Goal: Transaction & Acquisition: Purchase product/service

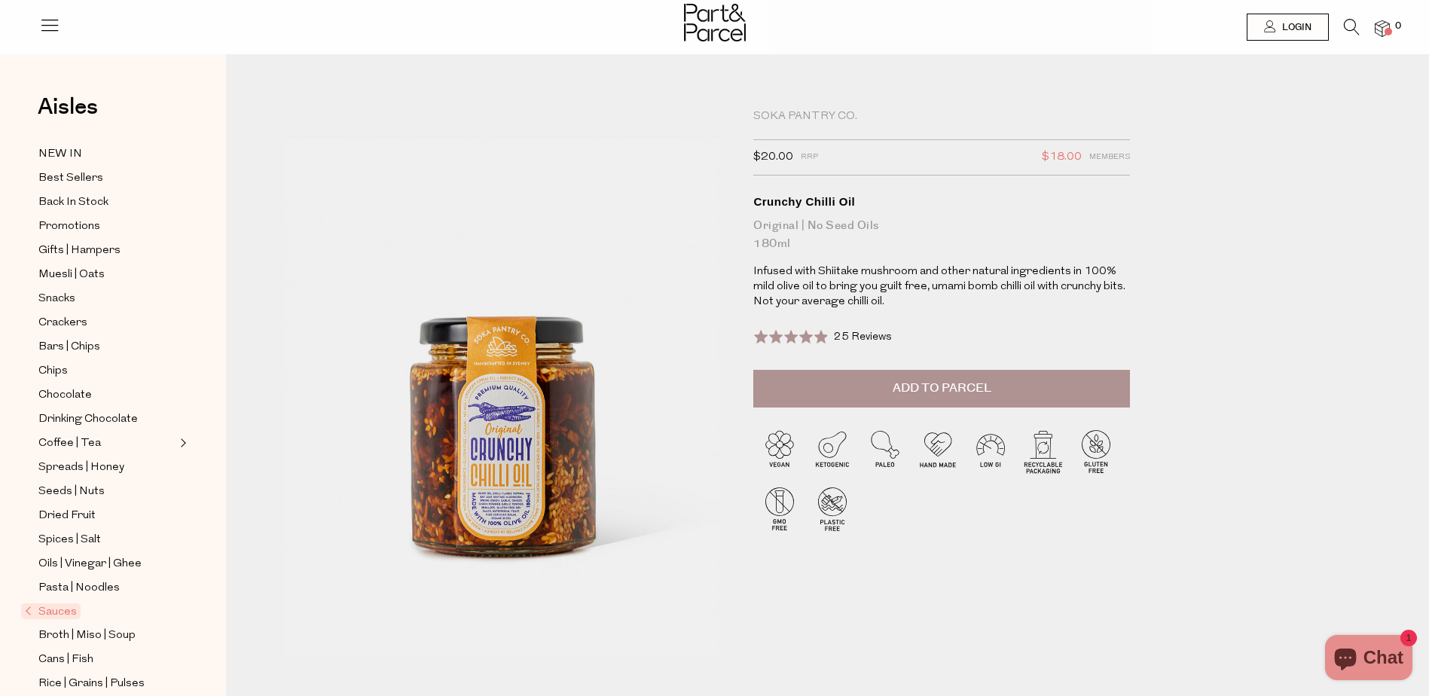
click at [941, 391] on span "Add to Parcel" at bounding box center [942, 388] width 99 height 17
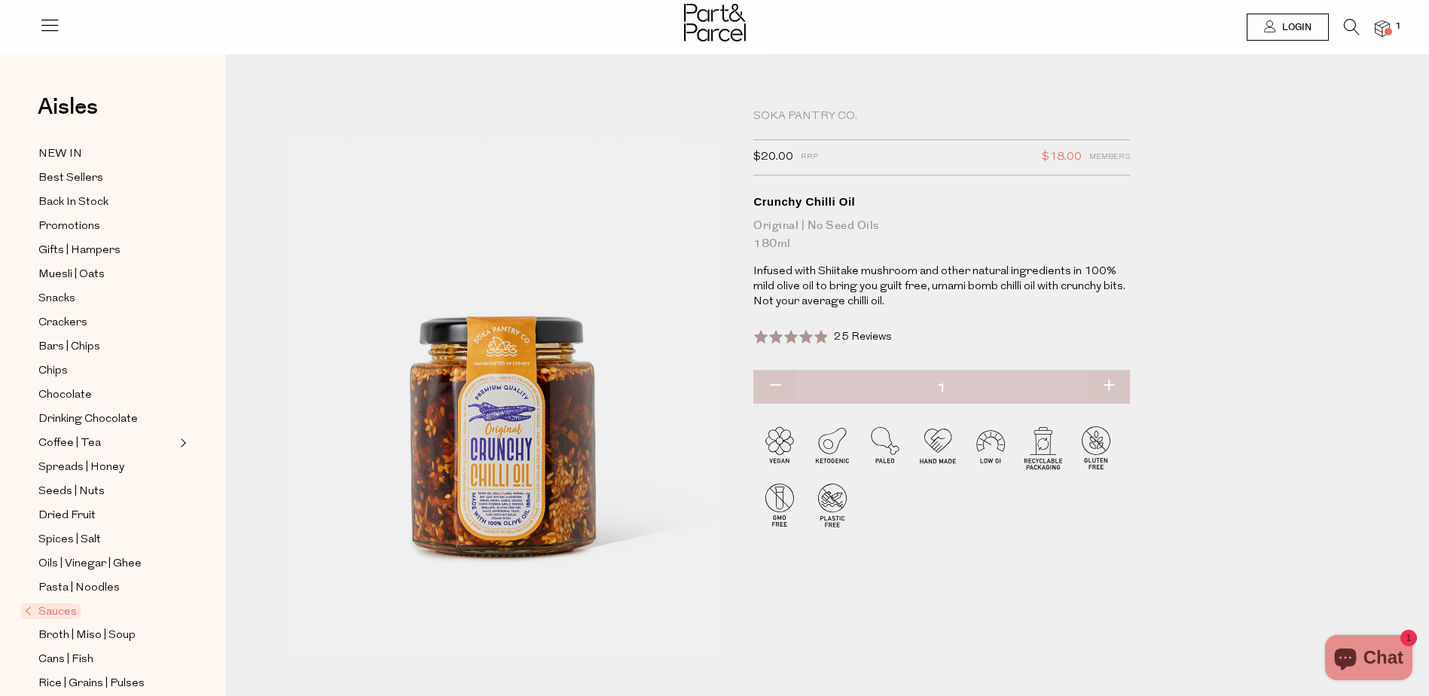
click at [777, 246] on div "Original | No Seed Oils 180ml" at bounding box center [941, 235] width 377 height 36
click at [1110, 390] on button "button" at bounding box center [1108, 386] width 43 height 33
type input "2"
click at [1110, 385] on button "button" at bounding box center [1108, 386] width 43 height 33
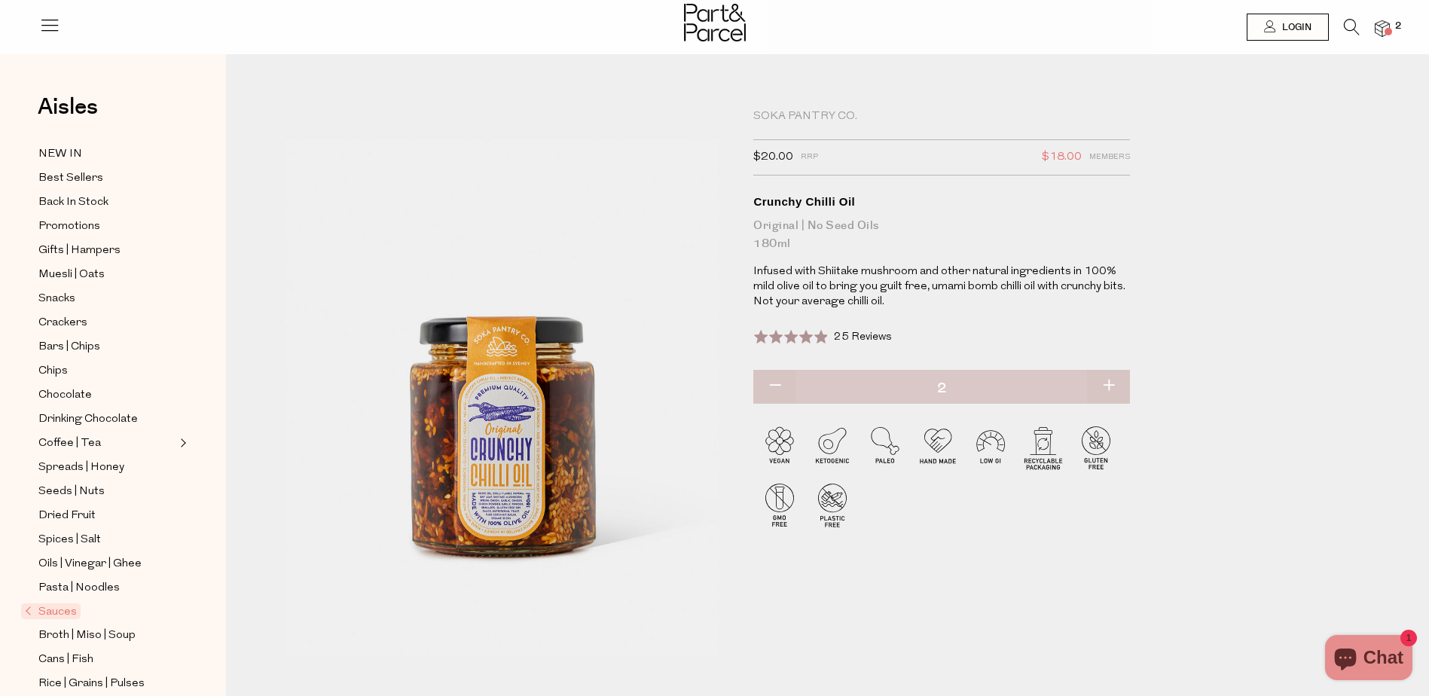
type input "3"
click at [773, 386] on button "button" at bounding box center [774, 386] width 43 height 33
type input "2"
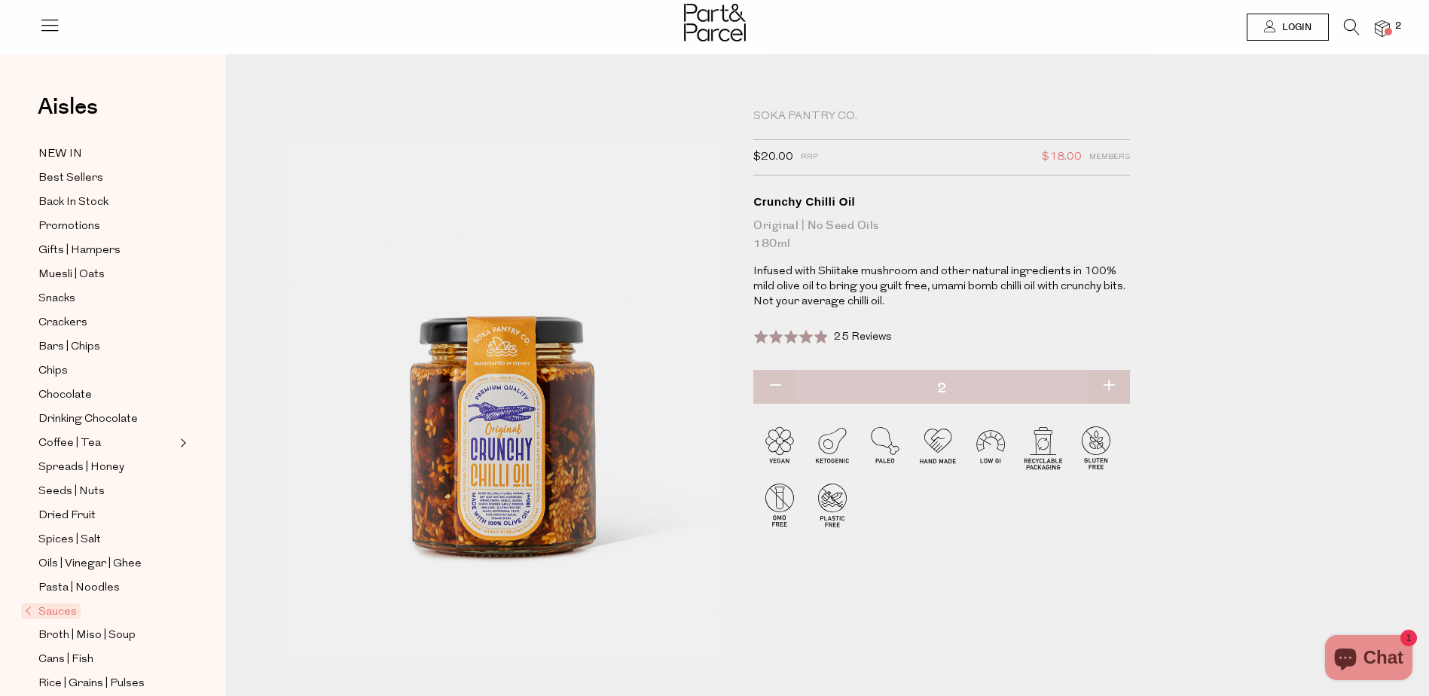
click at [1109, 386] on button "button" at bounding box center [1108, 386] width 43 height 33
type input "3"
click at [1385, 24] on img at bounding box center [1382, 28] width 15 height 17
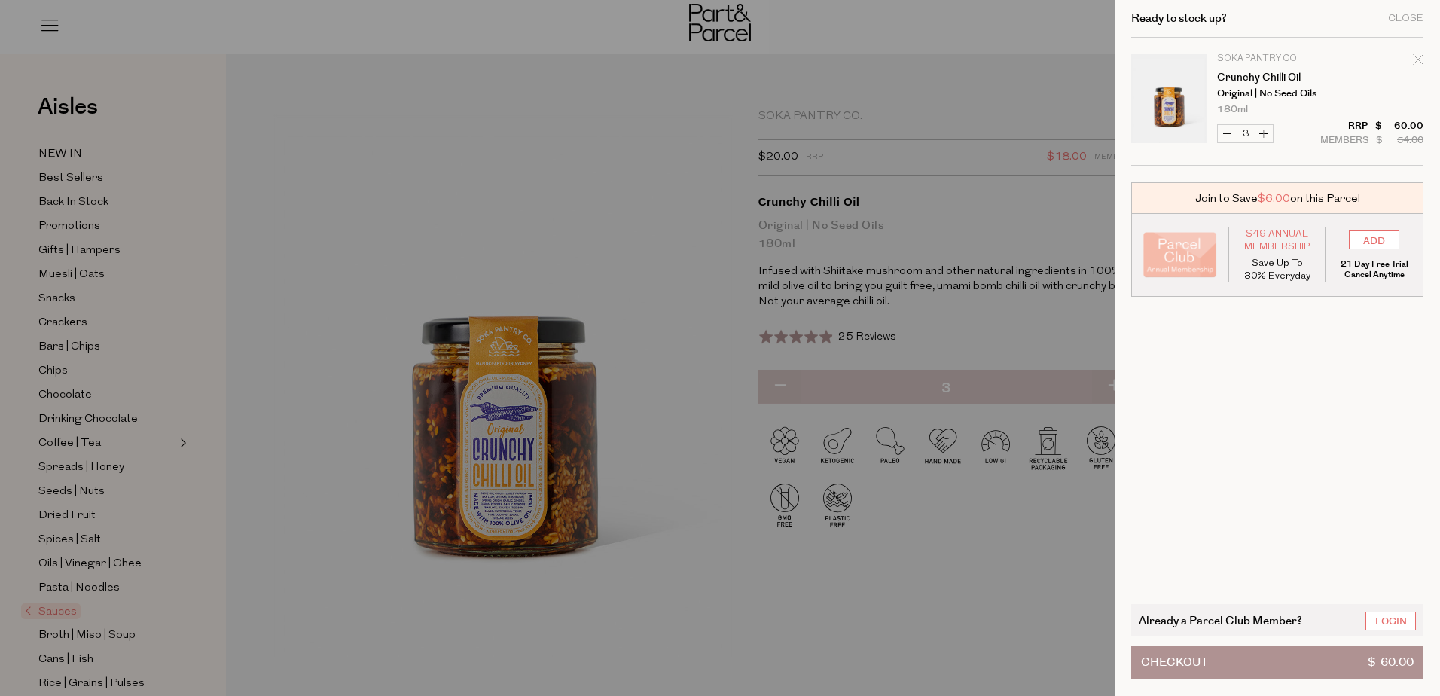
click at [1279, 276] on p "Save Up To 30% Everyday" at bounding box center [1278, 270] width 74 height 26
click at [1273, 240] on span "$49 Annual Membership" at bounding box center [1278, 240] width 74 height 26
click at [1183, 252] on img "Your cart" at bounding box center [1180, 255] width 74 height 46
drag, startPoint x: 1135, startPoint y: 620, endPoint x: 1305, endPoint y: 626, distance: 170.3
click at [1305, 626] on div "Already a Parcel Club Member? Login" at bounding box center [1277, 620] width 292 height 32
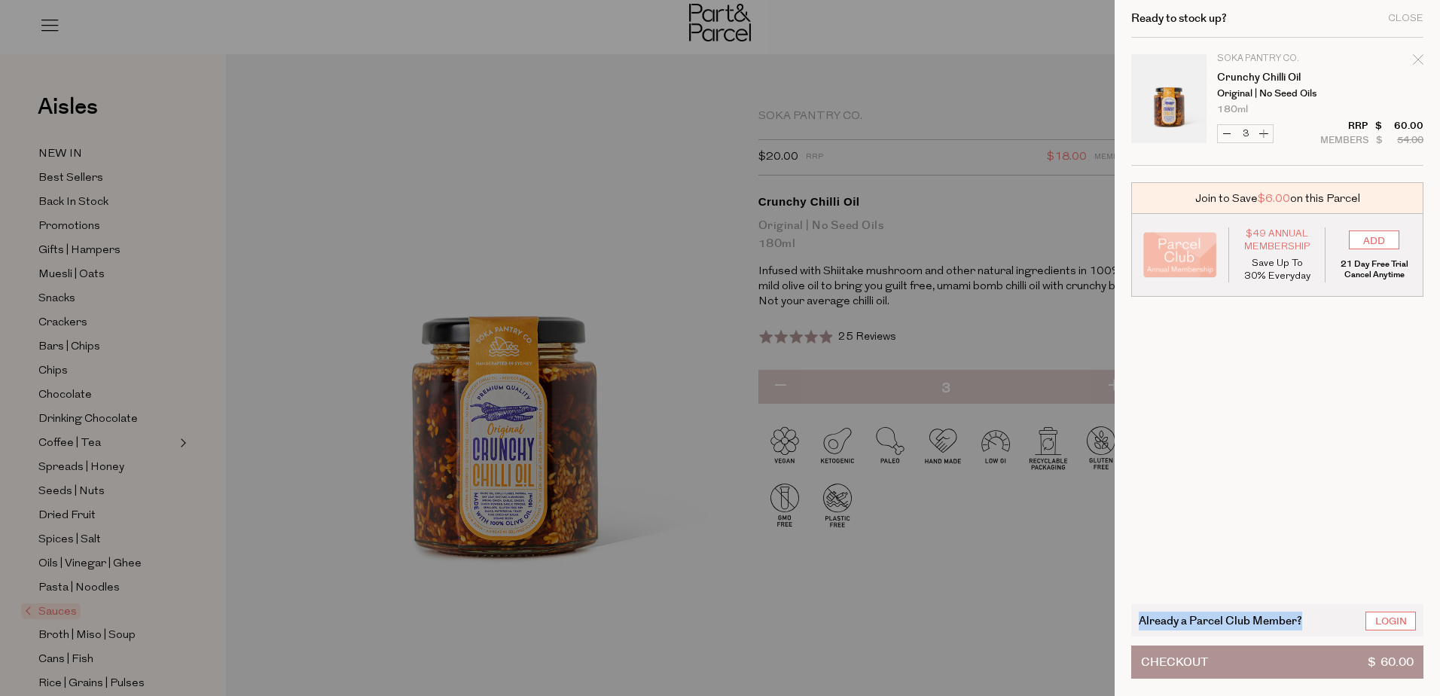
click at [1346, 662] on button "Checkout $ 60.00" at bounding box center [1277, 662] width 292 height 33
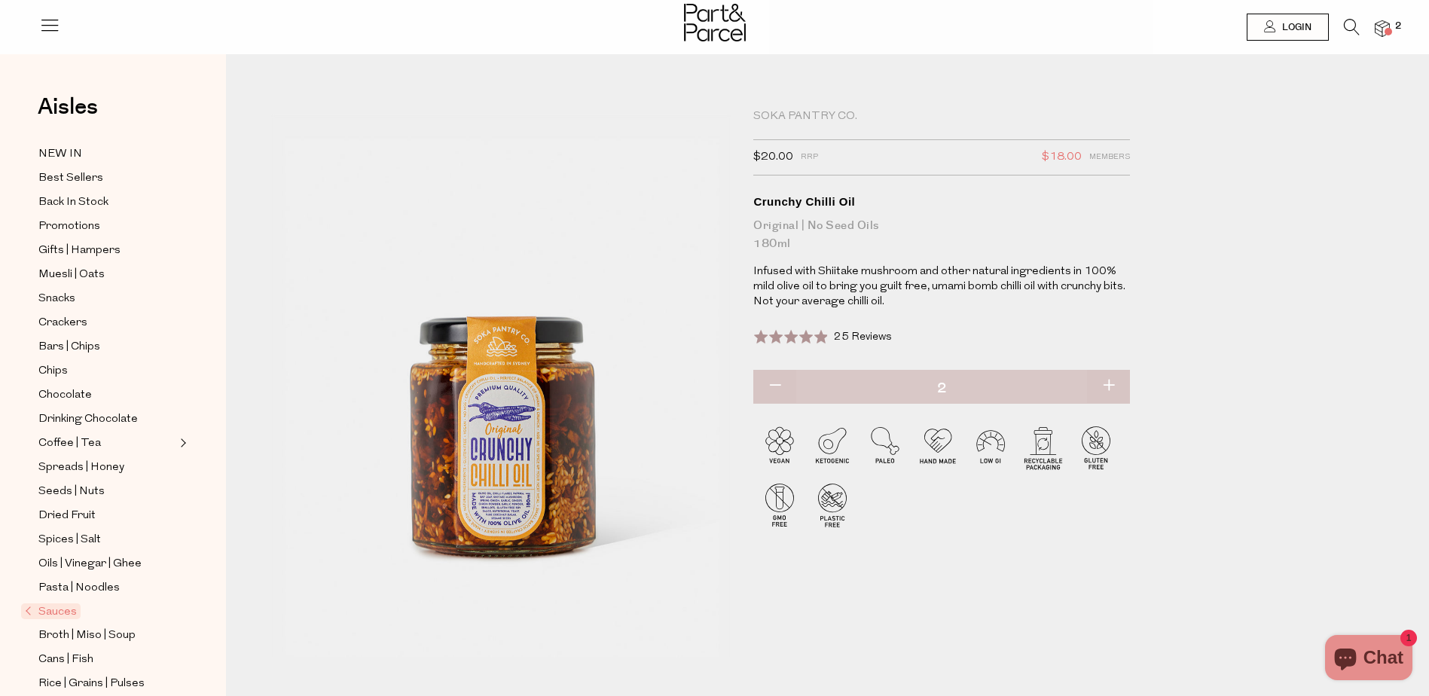
click at [778, 389] on button "button" at bounding box center [774, 386] width 43 height 33
type input "1"
click at [1376, 29] on img at bounding box center [1382, 28] width 15 height 17
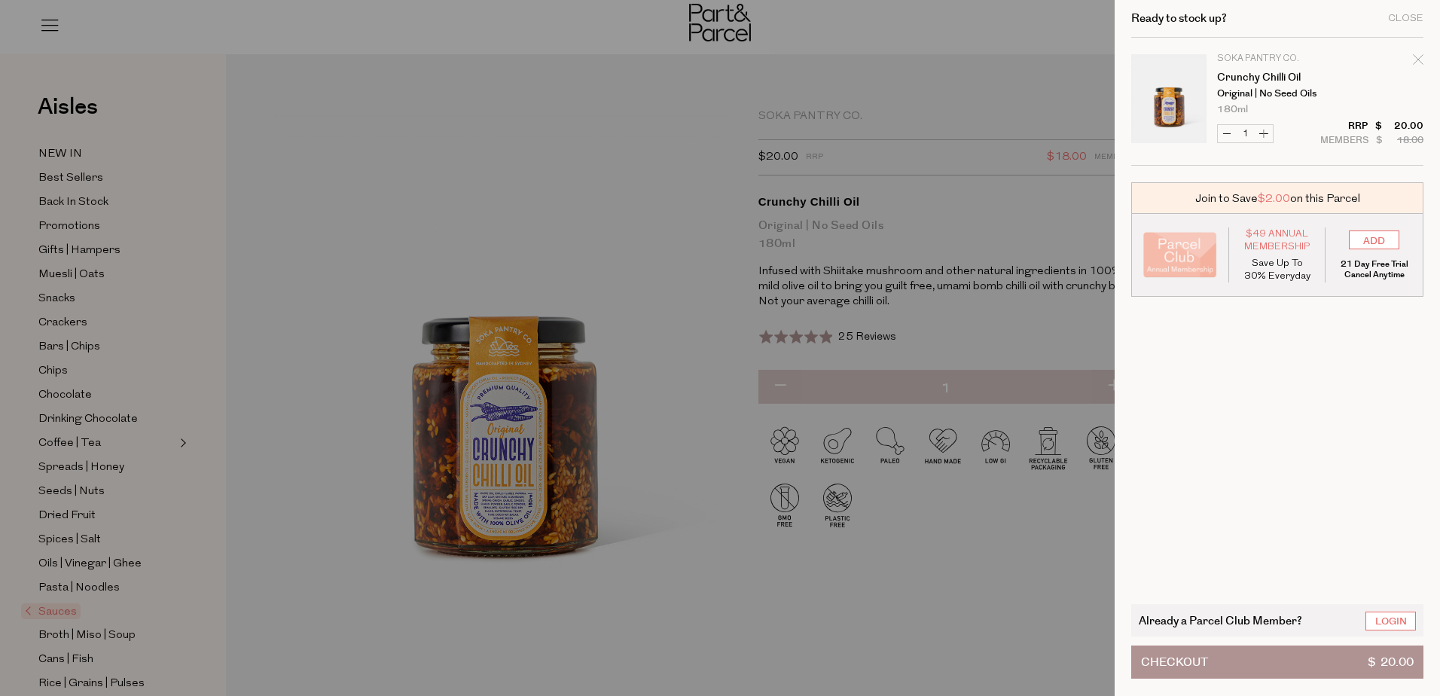
click at [1394, 663] on span "$ 20.00" at bounding box center [1391, 662] width 46 height 32
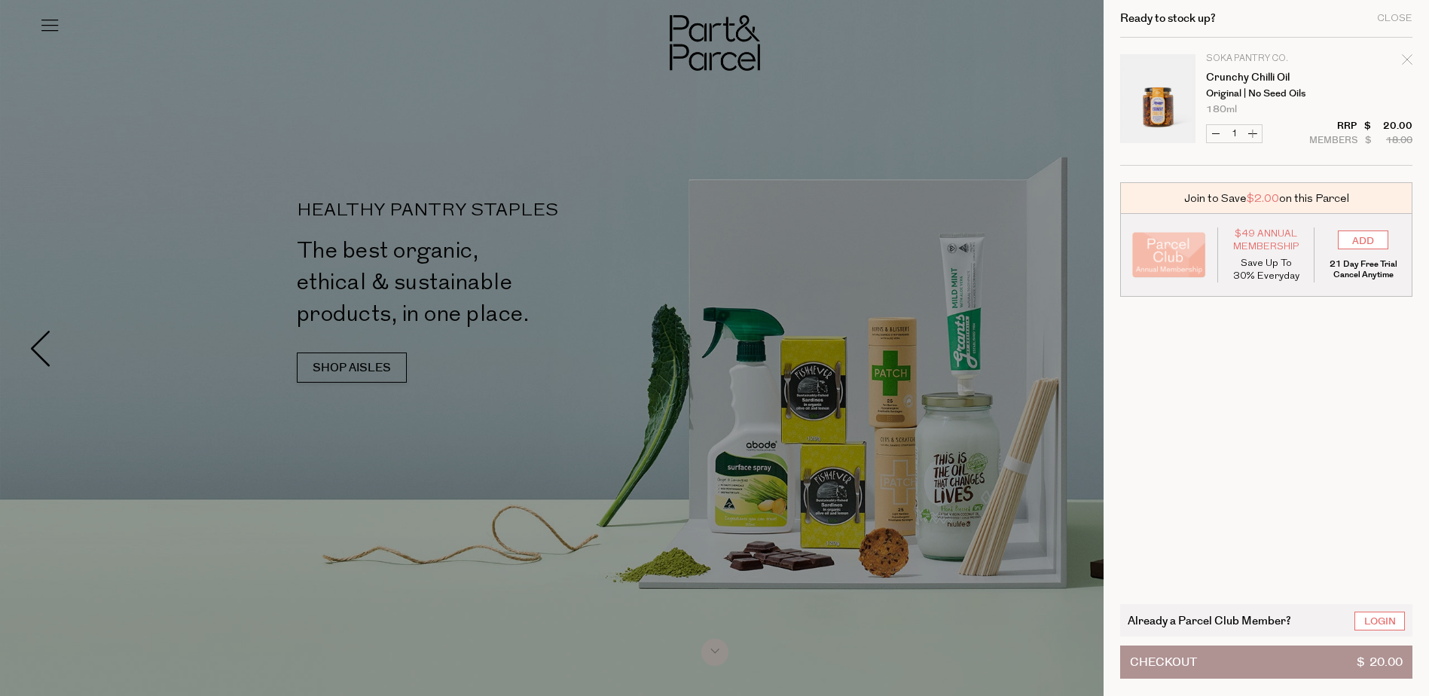
click at [1262, 135] on button "Increase Crunchy Chilli Oil" at bounding box center [1253, 133] width 18 height 17
type input "2"
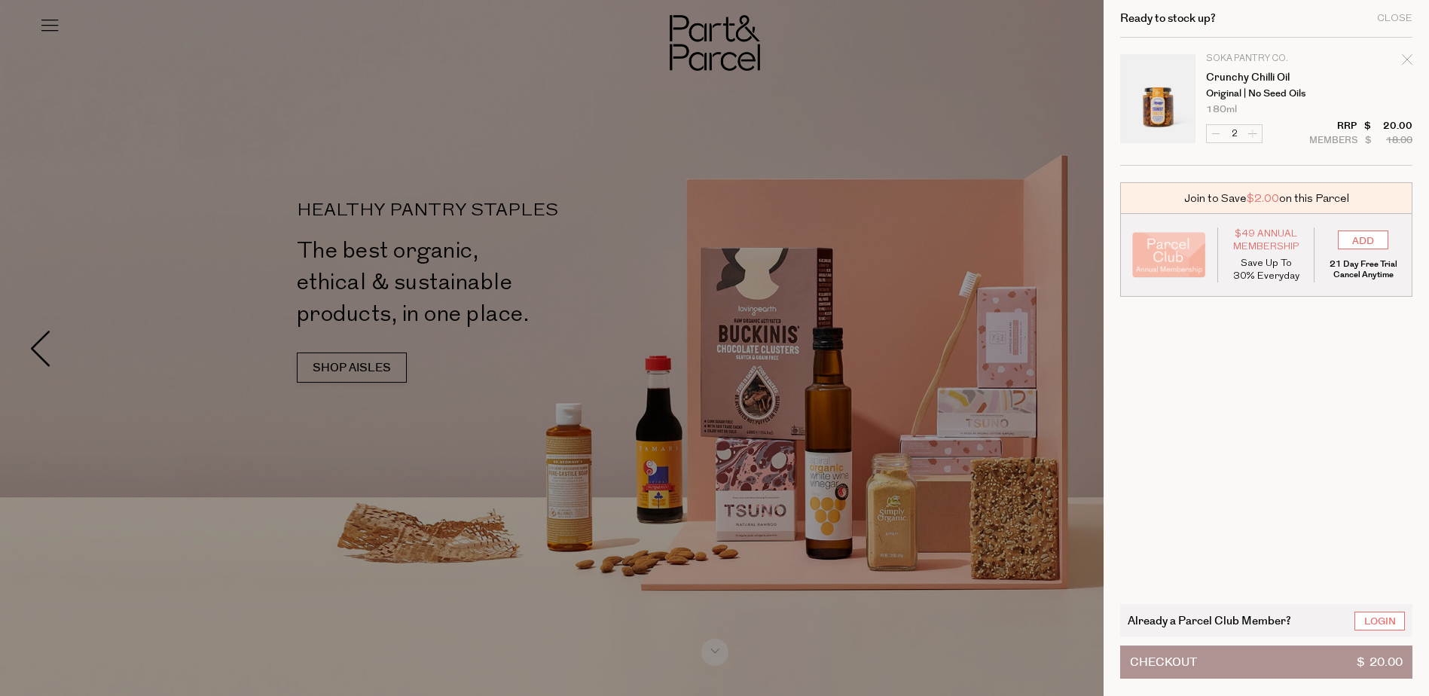
click at [1265, 135] on form "Image Product Total Qty Soka Pantry Co. Crunchy Chilli Oil Original | No Seed O…" at bounding box center [1266, 102] width 292 height 128
click at [1262, 135] on button "Increase Crunchy Chilli Oil" at bounding box center [1253, 133] width 18 height 17
type input "3"
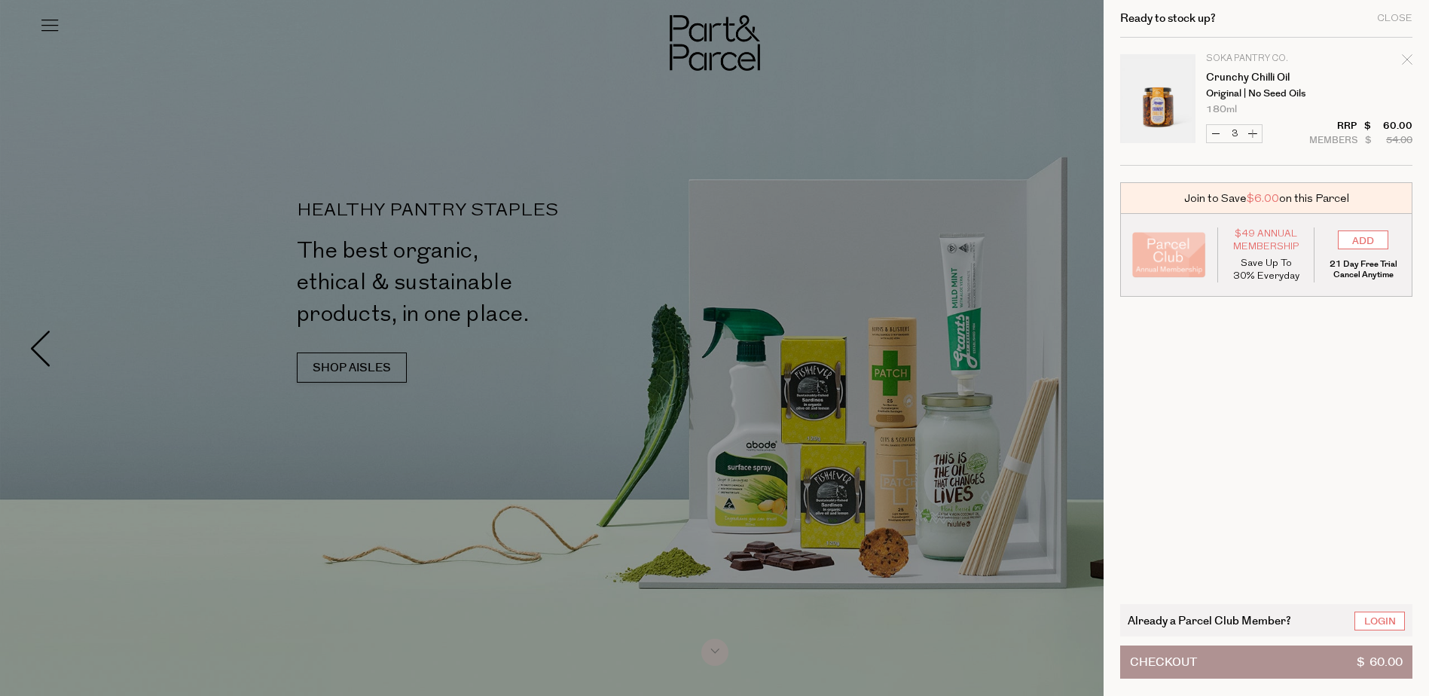
click at [435, 38] on div at bounding box center [714, 348] width 1429 height 696
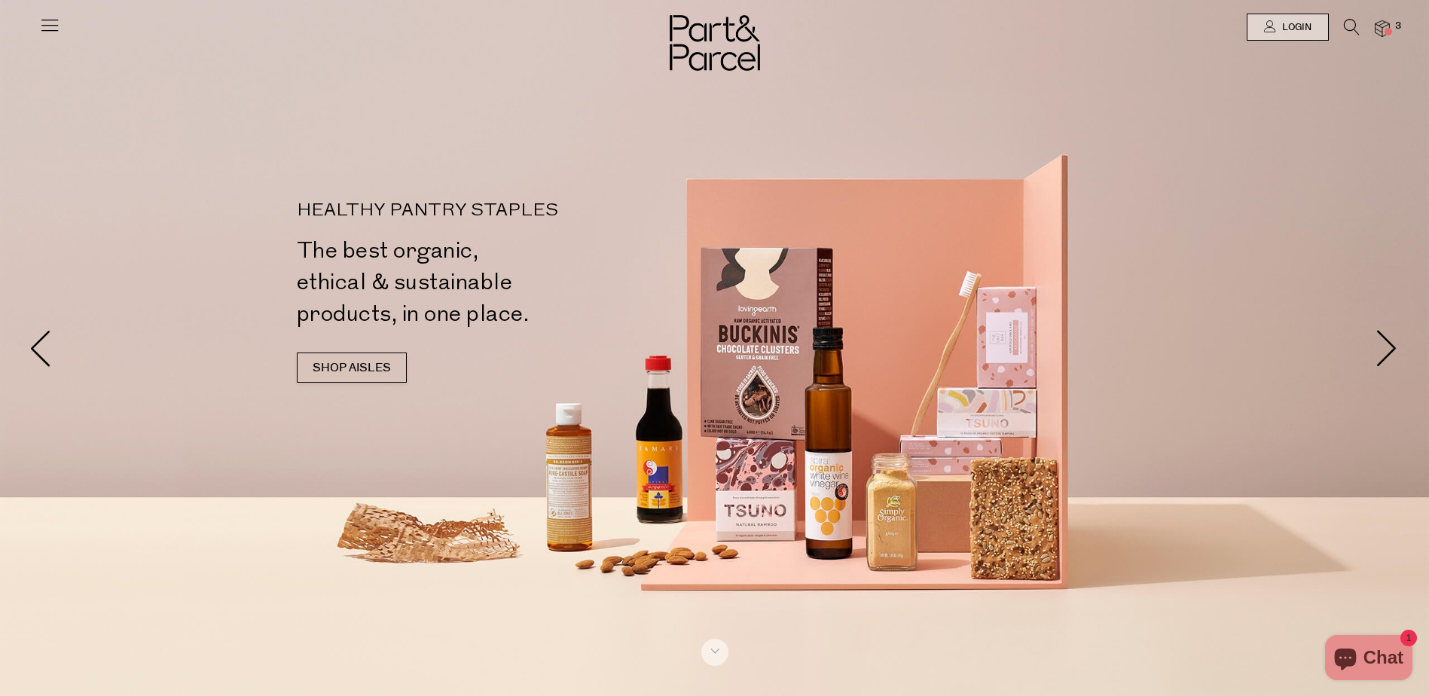
click at [1346, 20] on icon at bounding box center [1352, 27] width 16 height 17
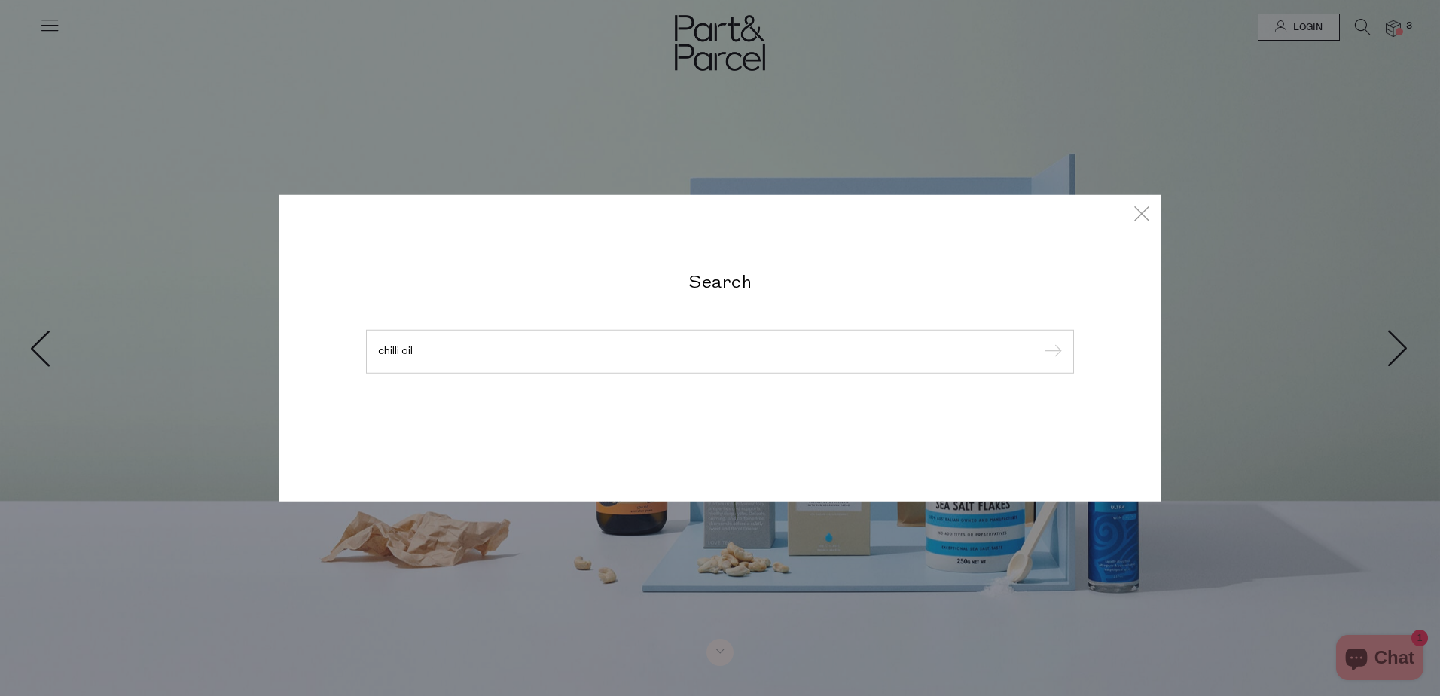
type input "chilli oil"
click at [1040, 341] on input "submit" at bounding box center [1051, 352] width 23 height 23
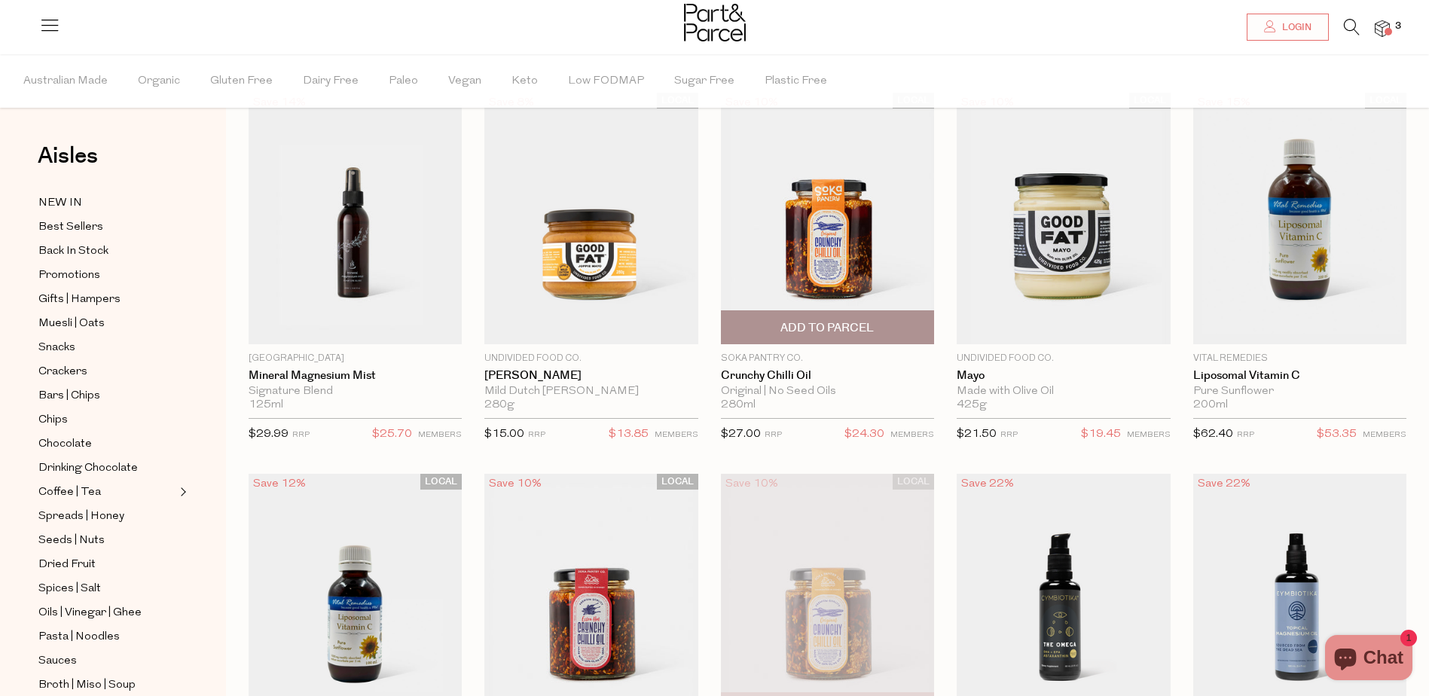
scroll to position [151, 0]
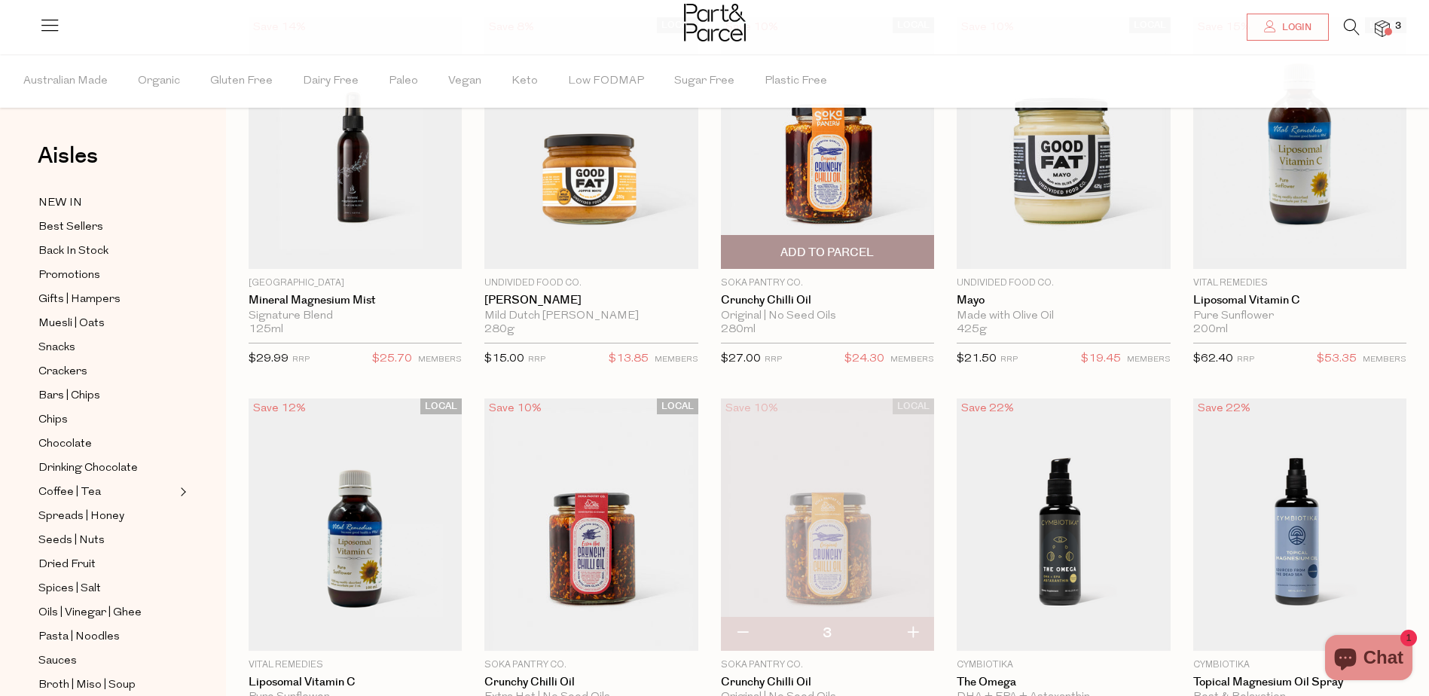
click at [808, 239] on span "Add To Parcel" at bounding box center [827, 252] width 204 height 32
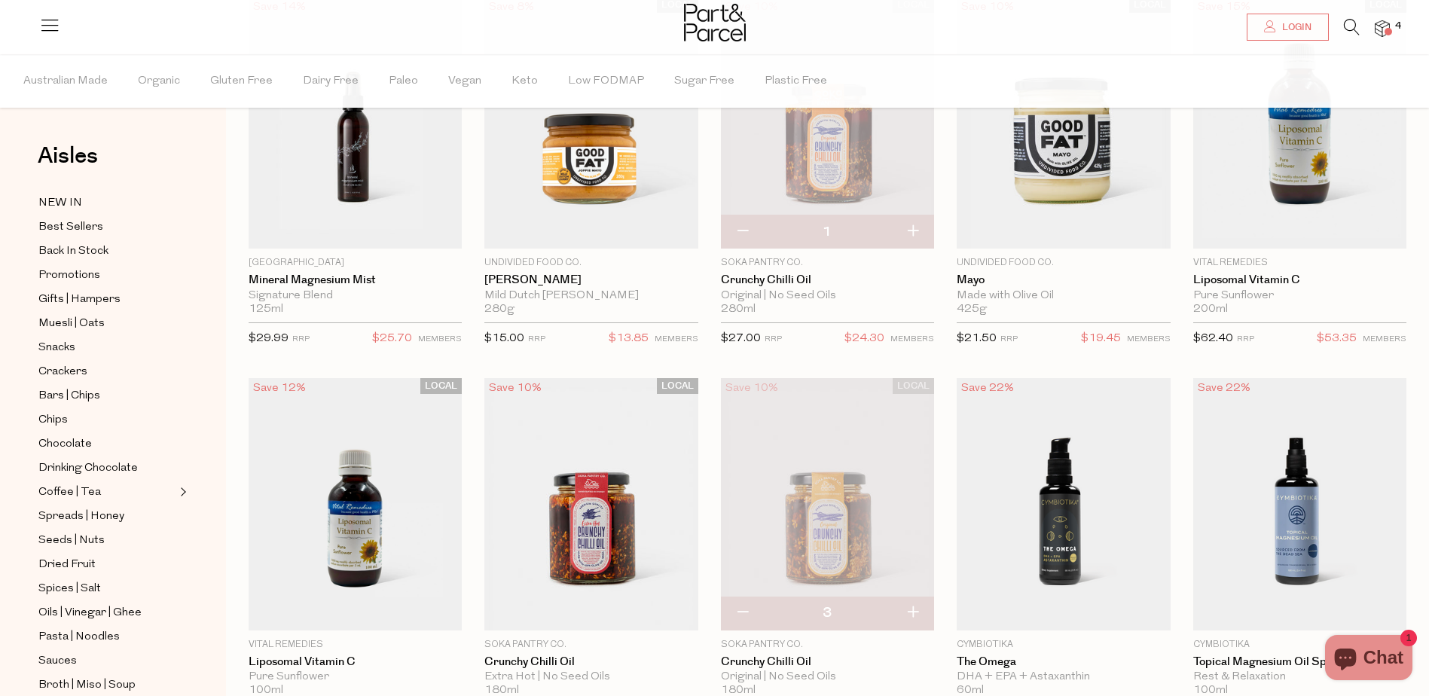
scroll to position [226, 0]
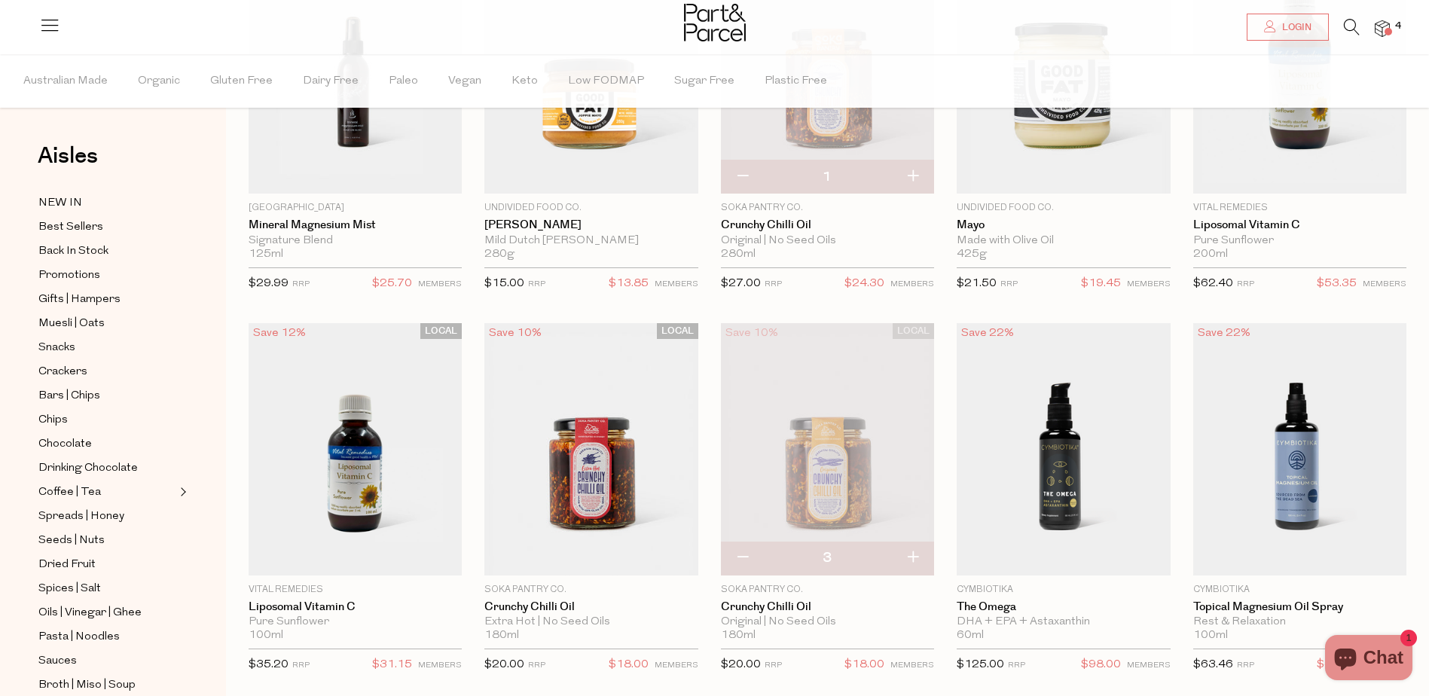
click at [741, 563] on button "button" at bounding box center [742, 558] width 43 height 33
type input "2"
click at [739, 557] on button "button" at bounding box center [742, 558] width 43 height 33
type input "1"
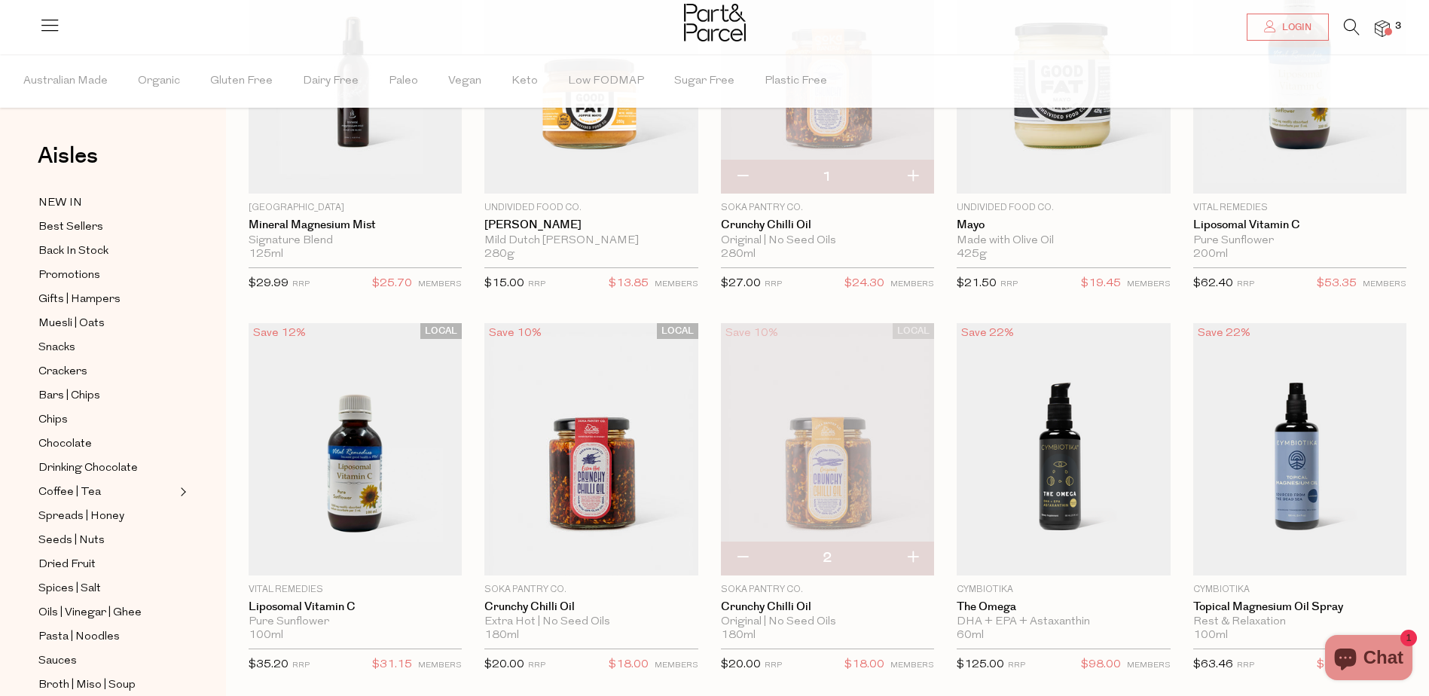
type input "1"
click at [738, 560] on button "button" at bounding box center [742, 558] width 43 height 33
type input "0"
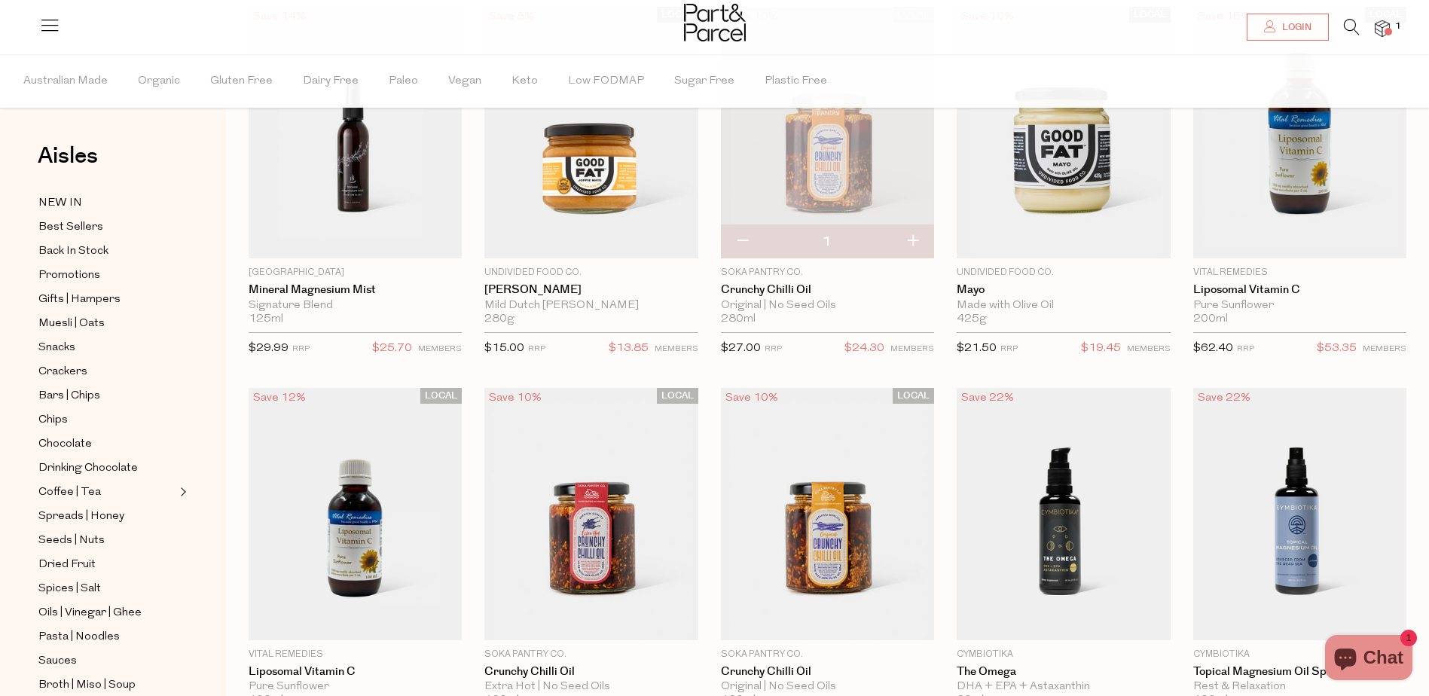
scroll to position [0, 0]
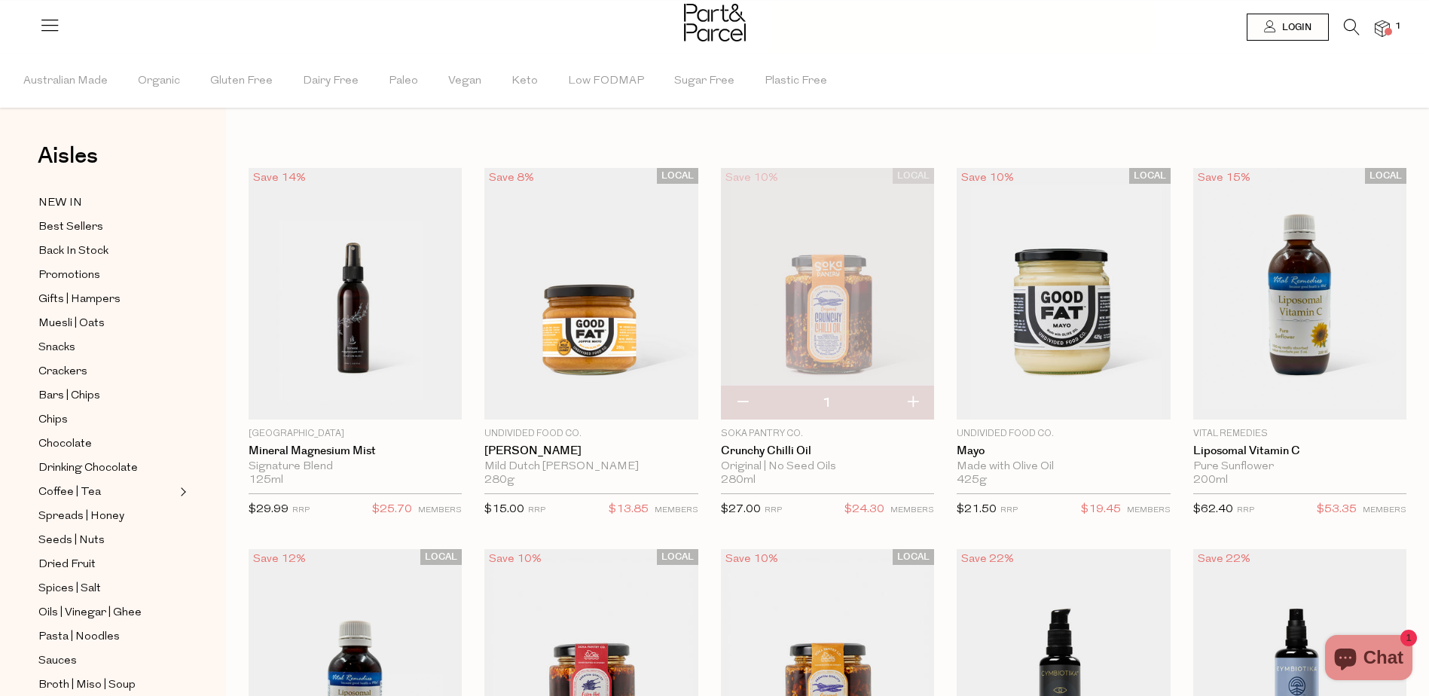
click at [916, 401] on button "button" at bounding box center [912, 402] width 43 height 33
type input "2"
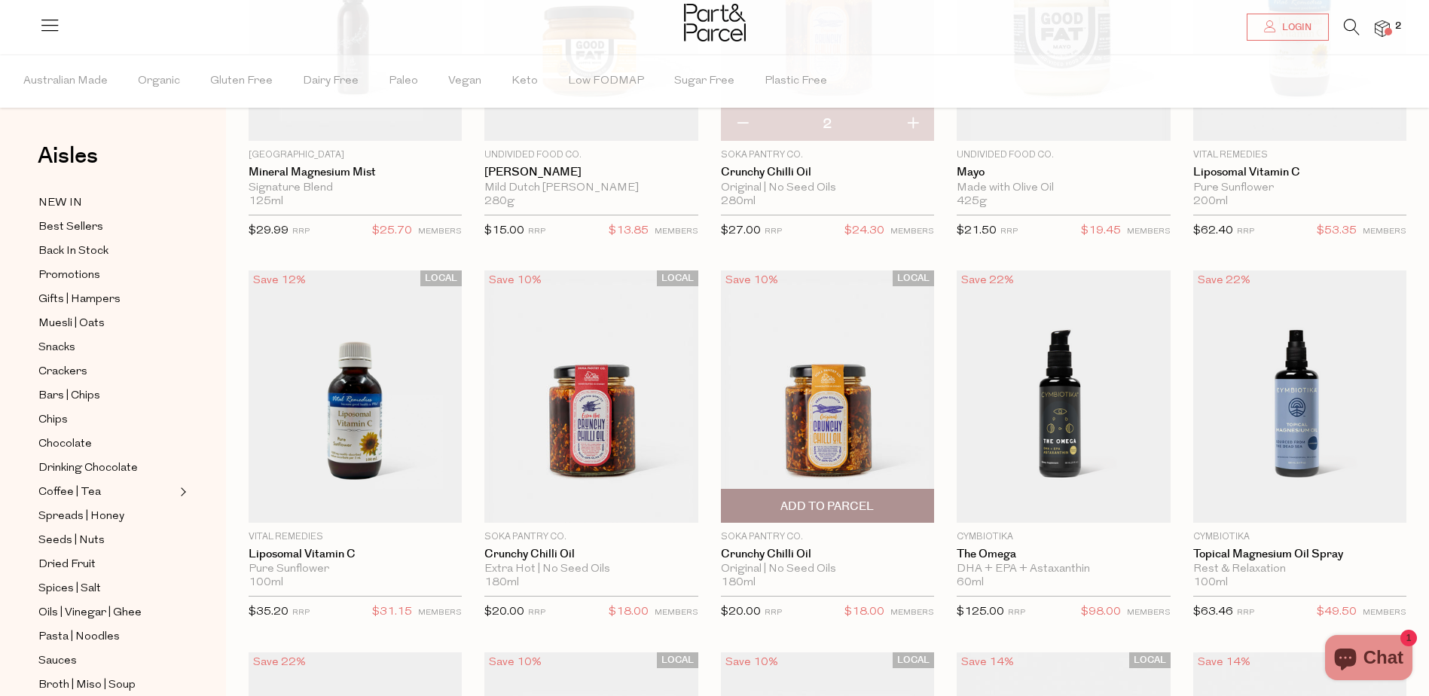
scroll to position [75, 0]
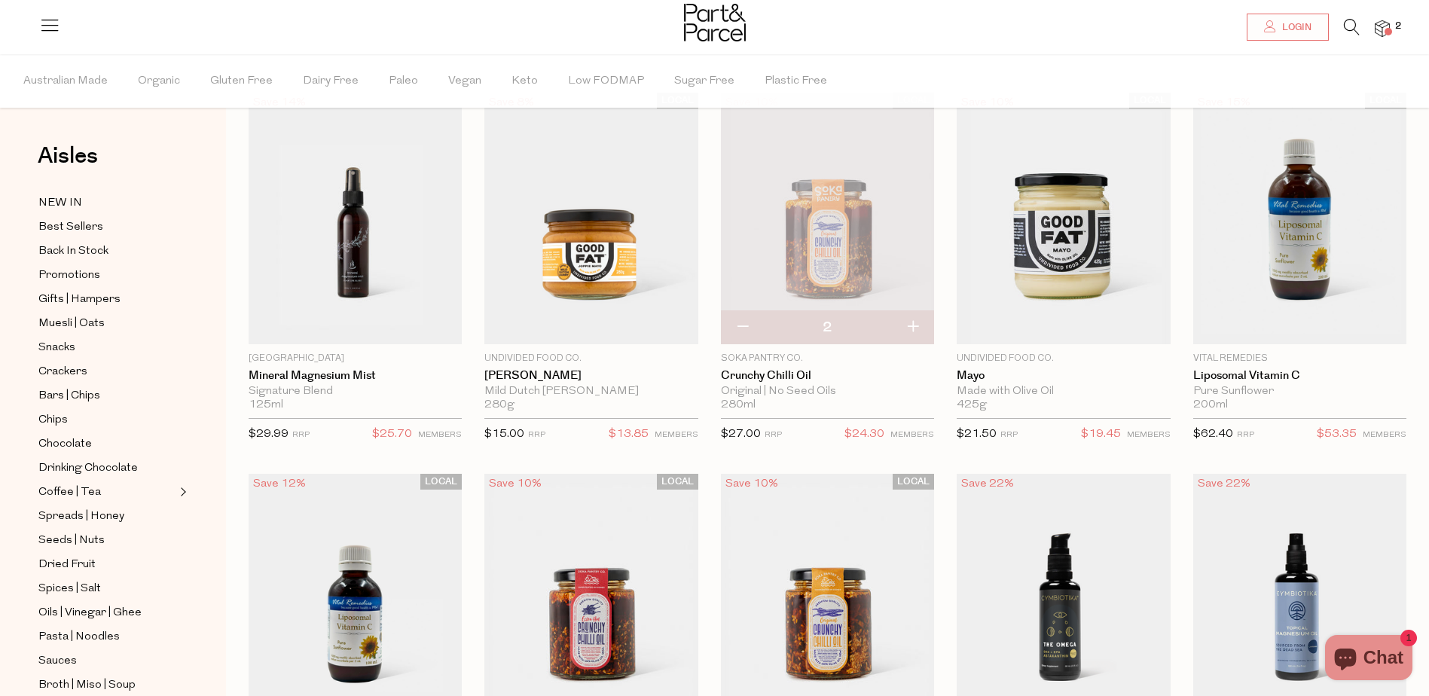
click at [914, 329] on button "button" at bounding box center [912, 327] width 43 height 33
type input "3"
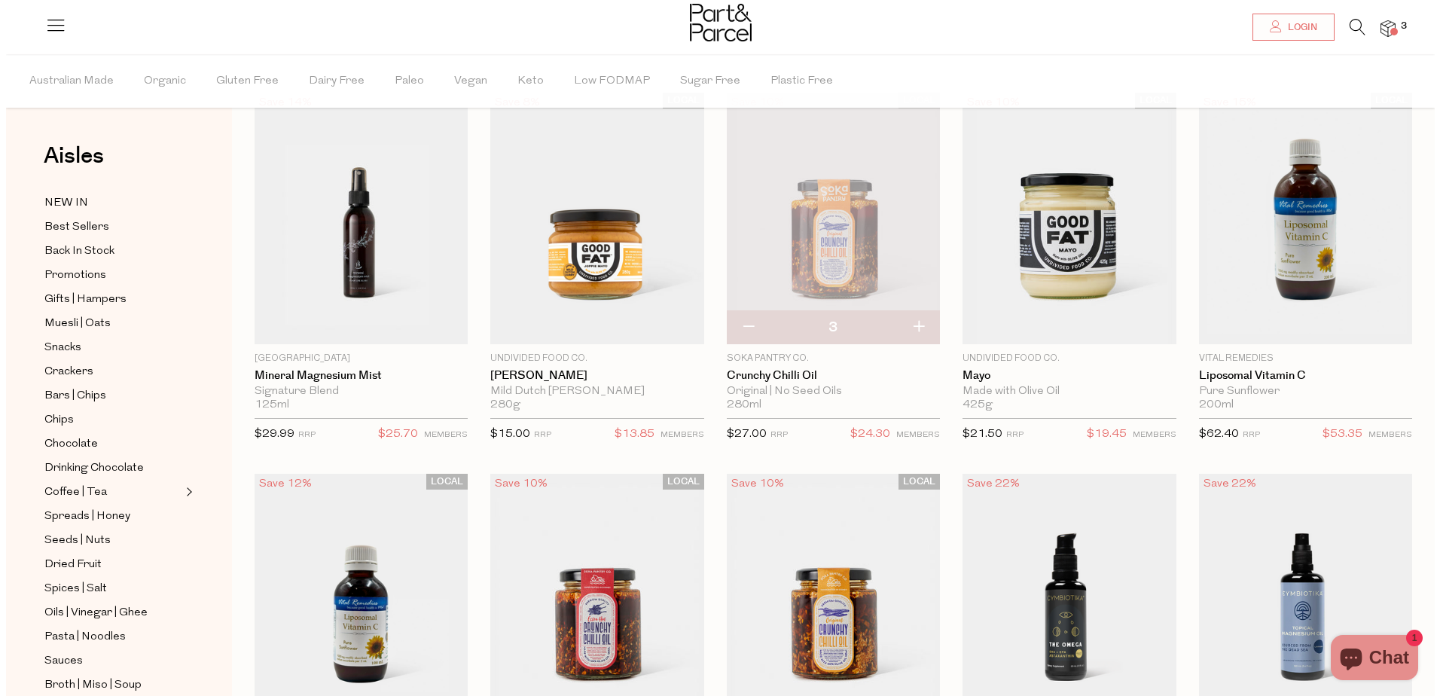
scroll to position [0, 0]
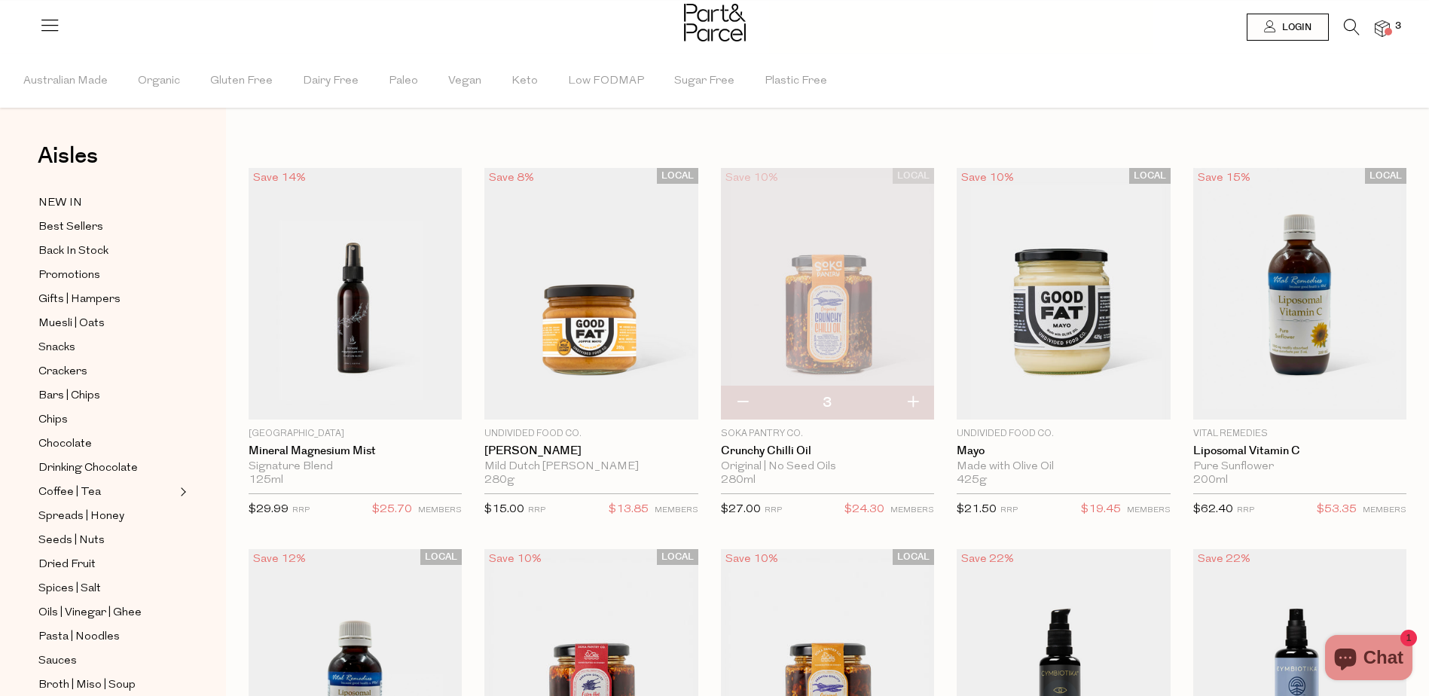
click at [1382, 27] on img at bounding box center [1382, 28] width 15 height 17
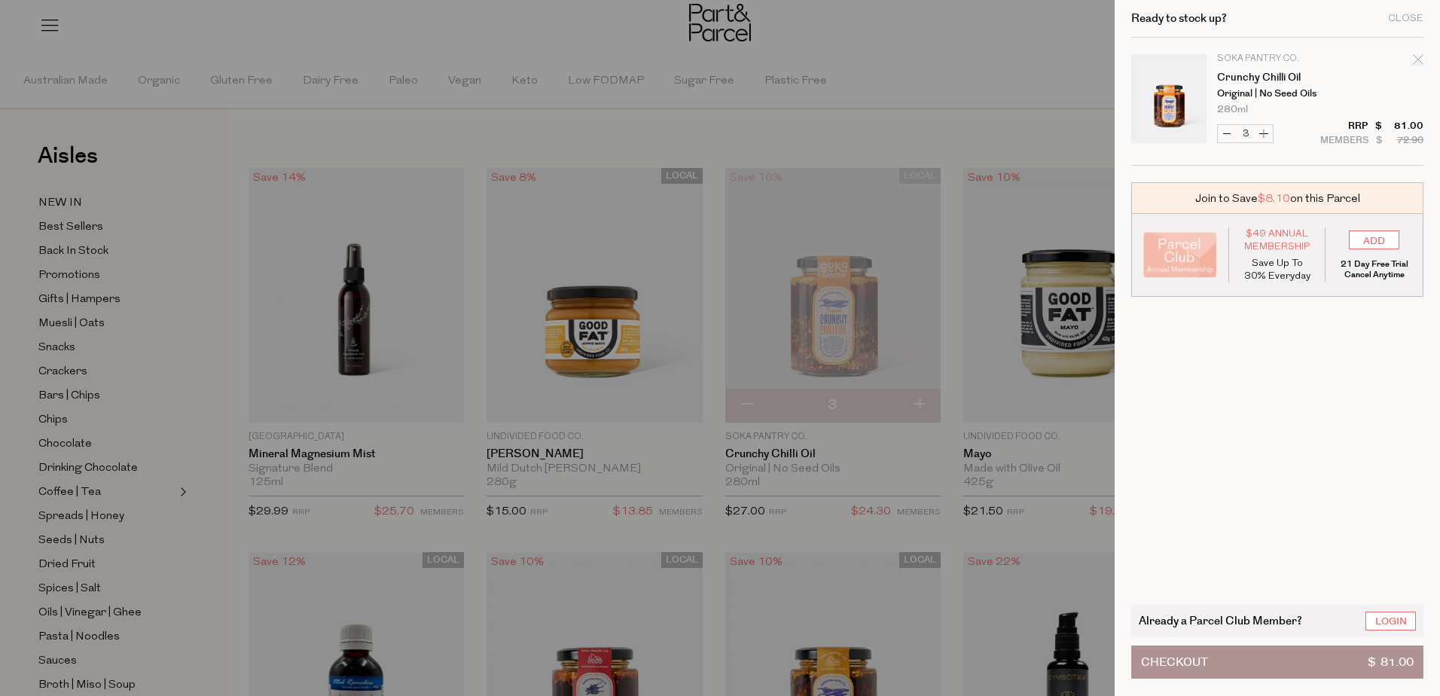
click at [1277, 657] on button "Checkout $ 81.00" at bounding box center [1277, 662] width 292 height 33
